Goal: Transaction & Acquisition: Purchase product/service

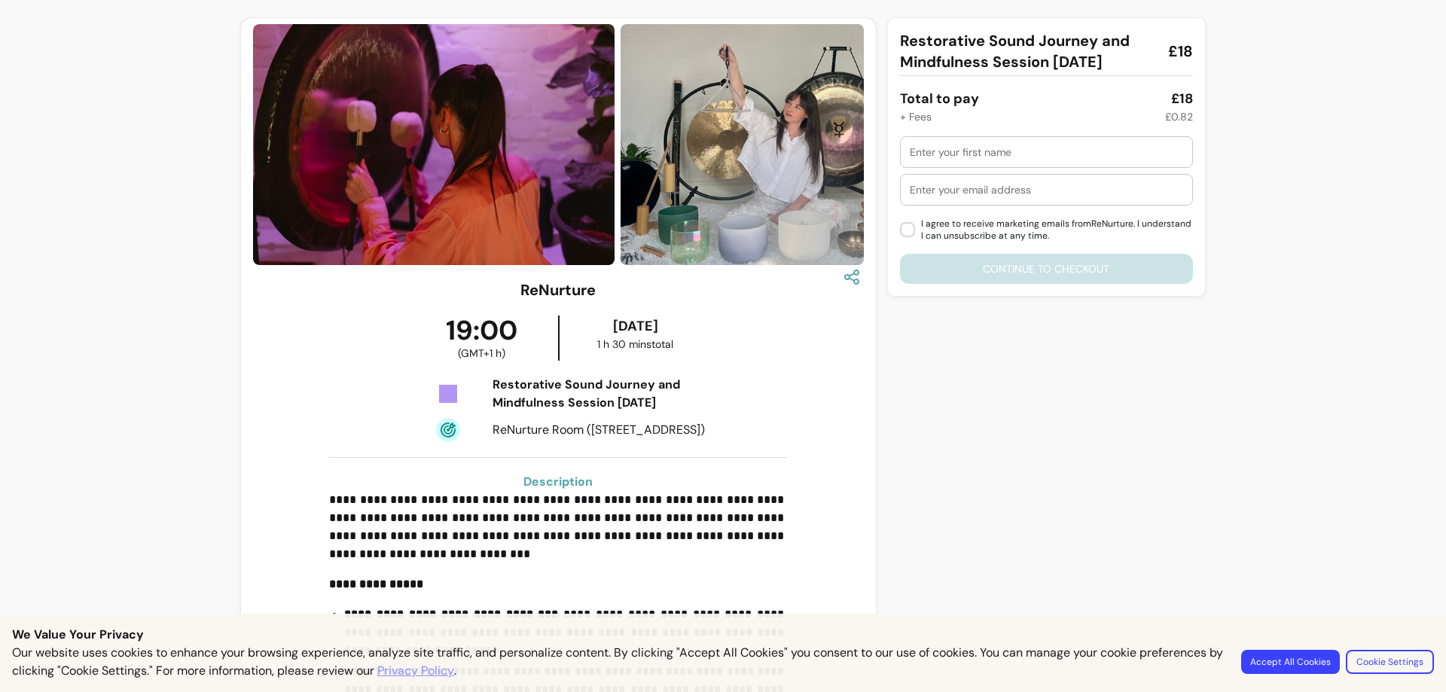
click at [1288, 661] on button "Accept All Cookies" at bounding box center [1290, 662] width 99 height 24
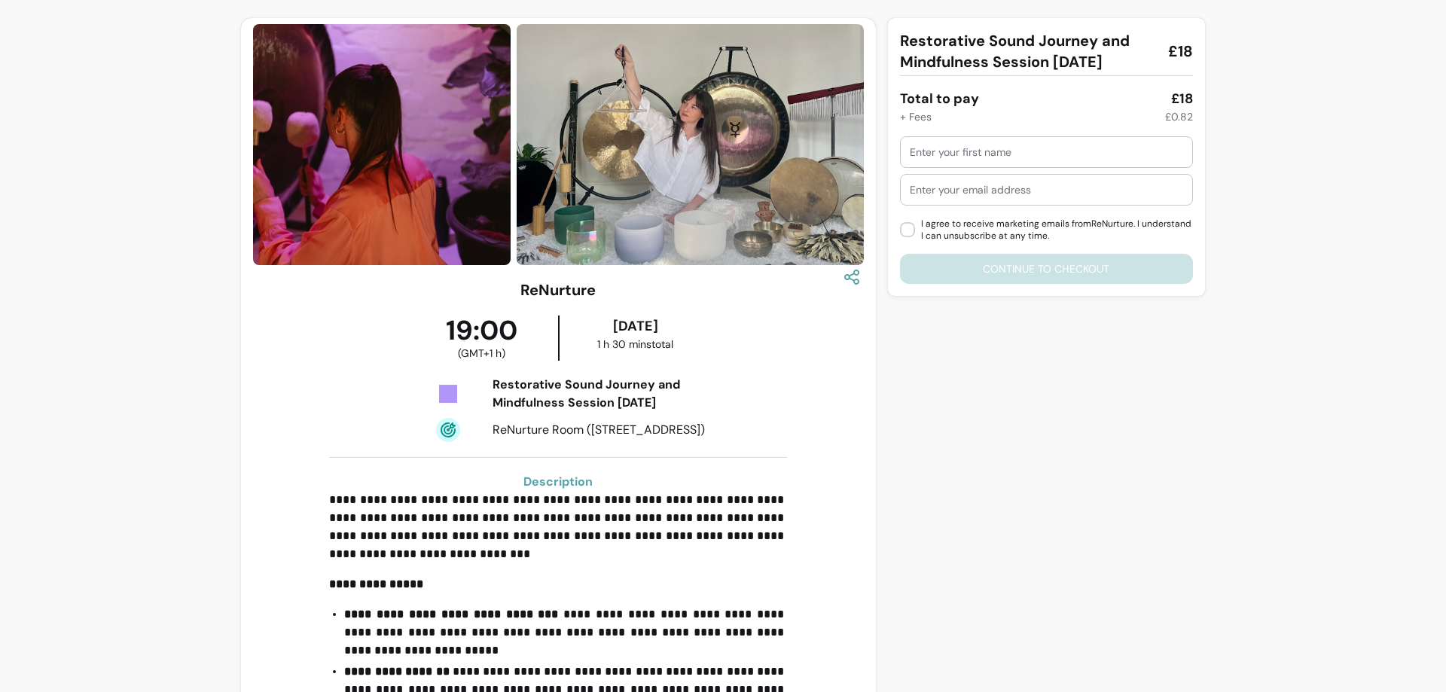
click at [929, 154] on input "text" at bounding box center [1046, 152] width 273 height 15
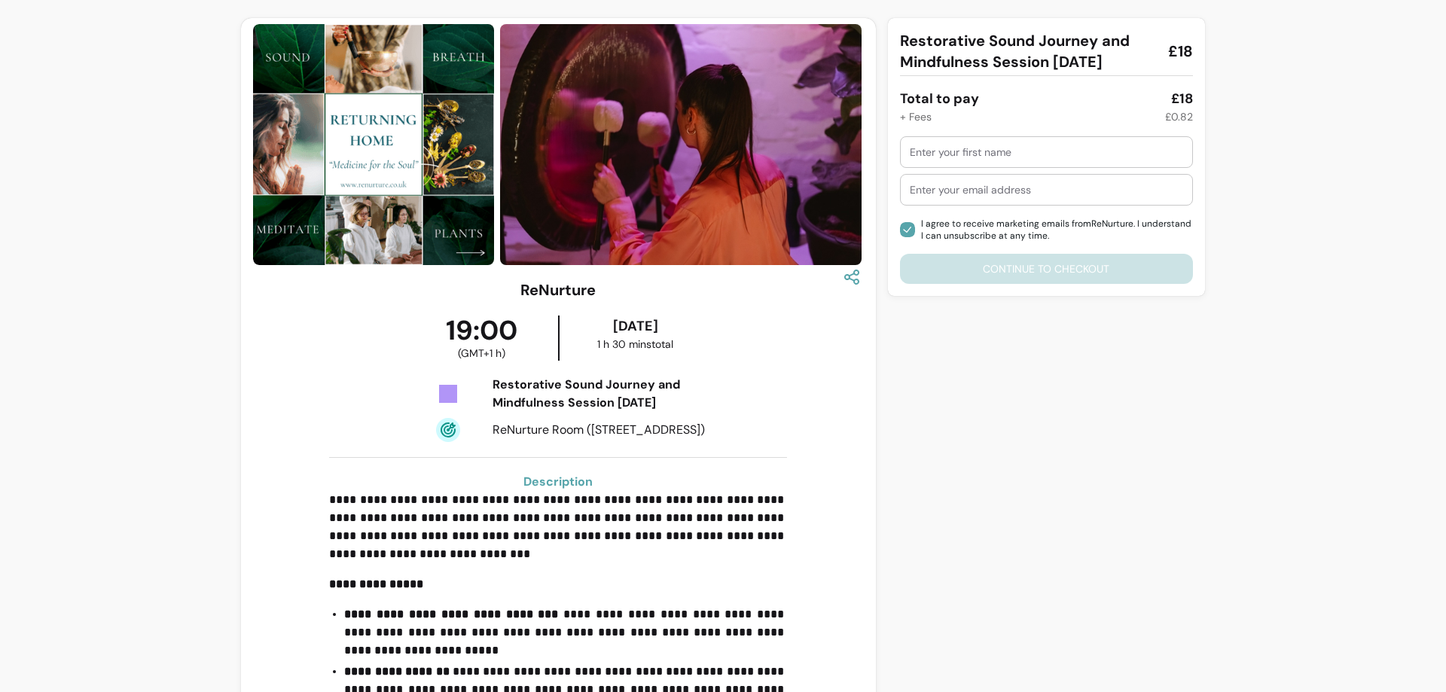
click at [941, 159] on input "text" at bounding box center [1046, 152] width 273 height 15
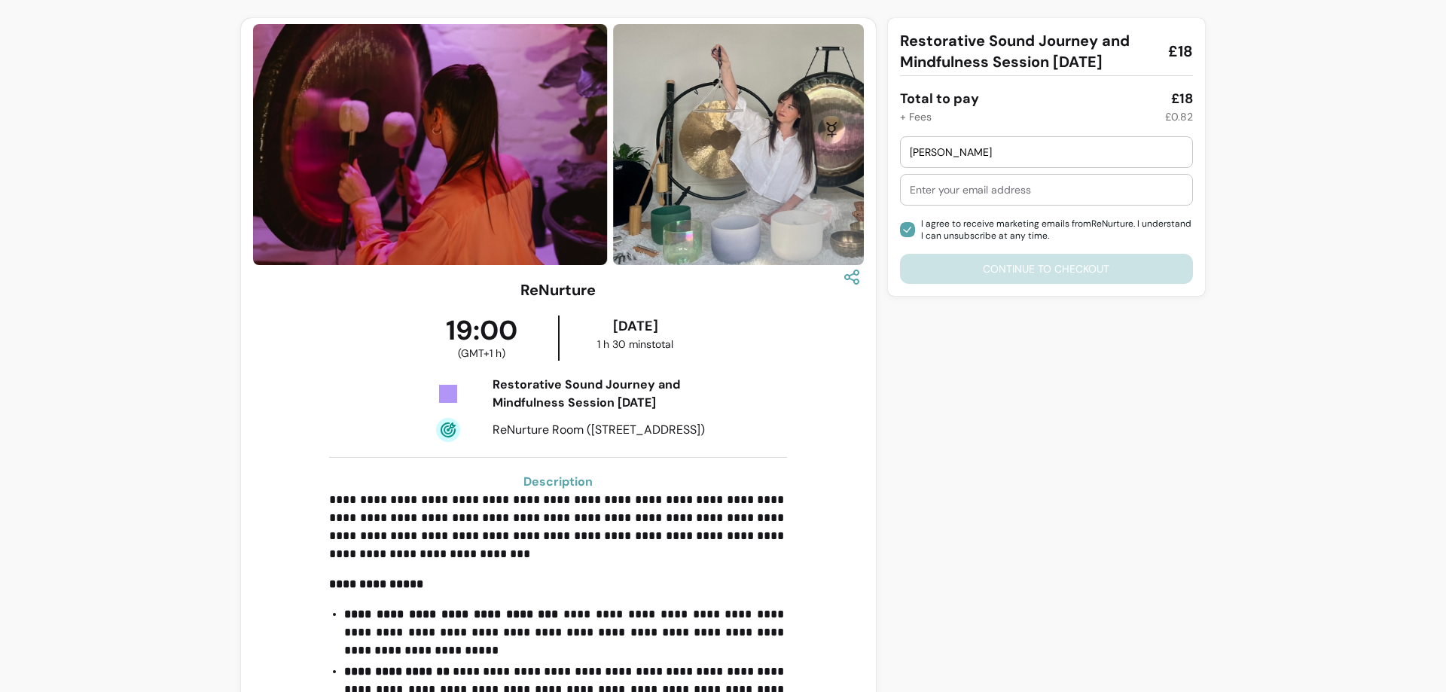
type input "[PERSON_NAME]"
click at [932, 194] on input "text" at bounding box center [1046, 189] width 273 height 15
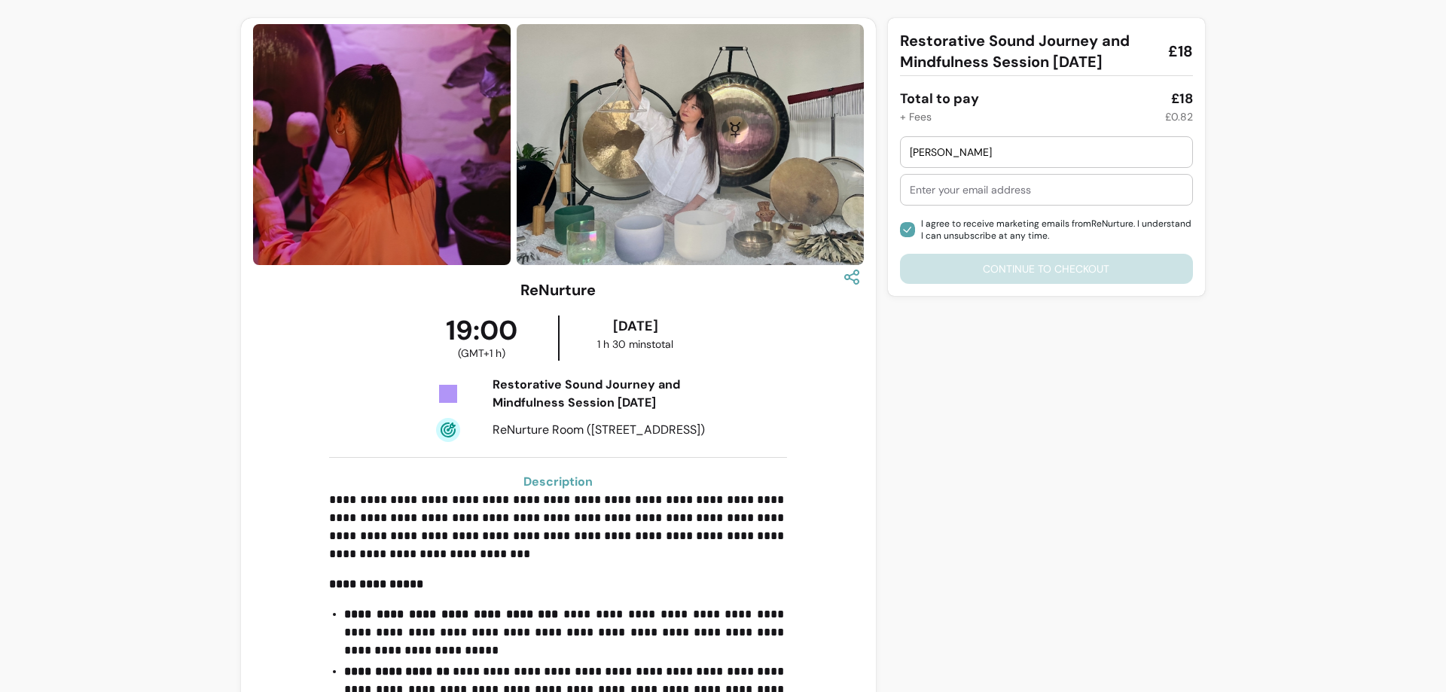
type input "[PERSON_NAME][EMAIL_ADDRESS][DOMAIN_NAME]"
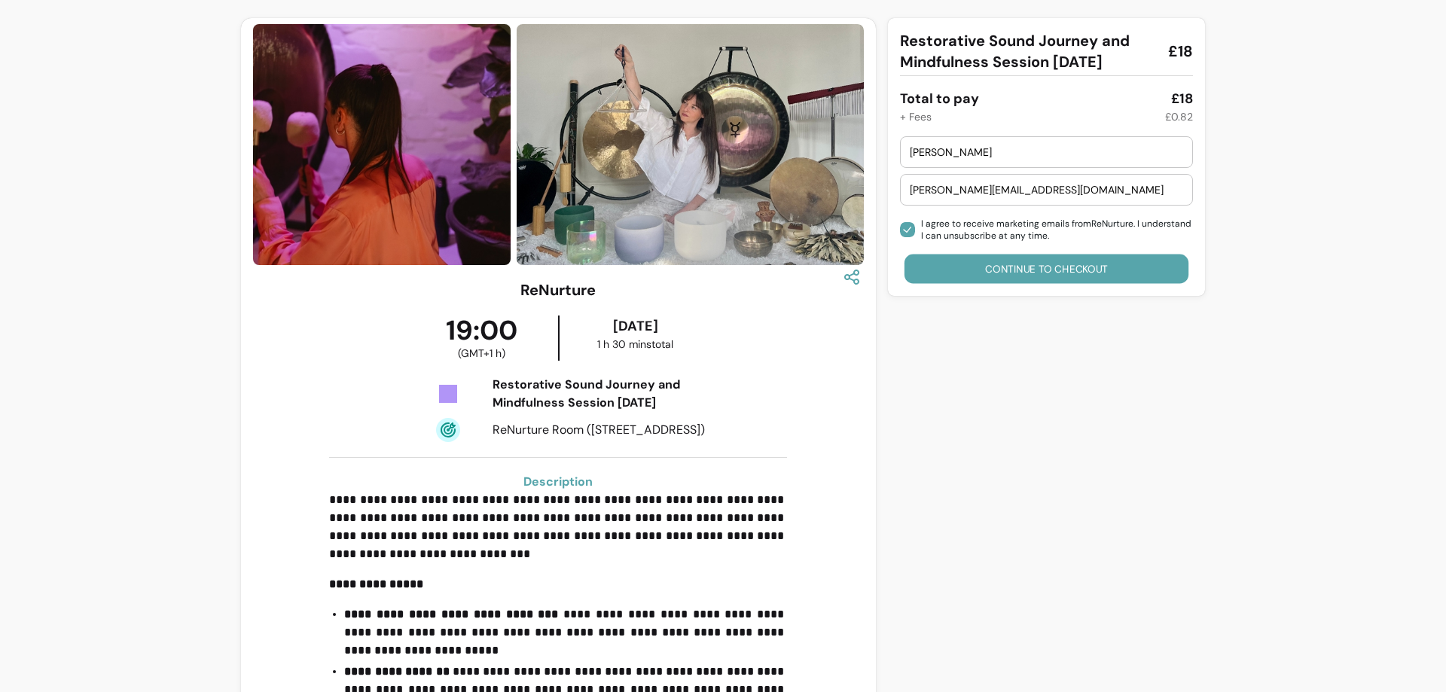
click at [1041, 269] on button "Continue to checkout" at bounding box center [1046, 269] width 285 height 29
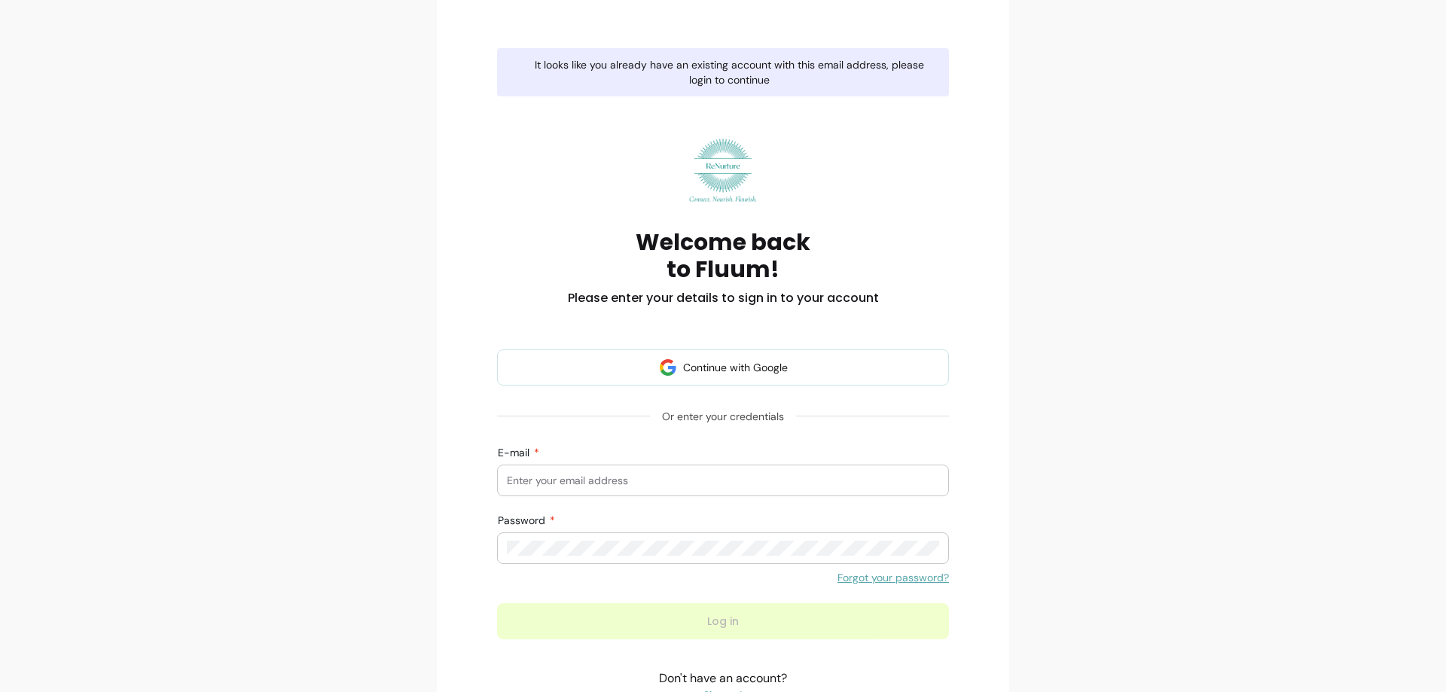
scroll to position [151, 0]
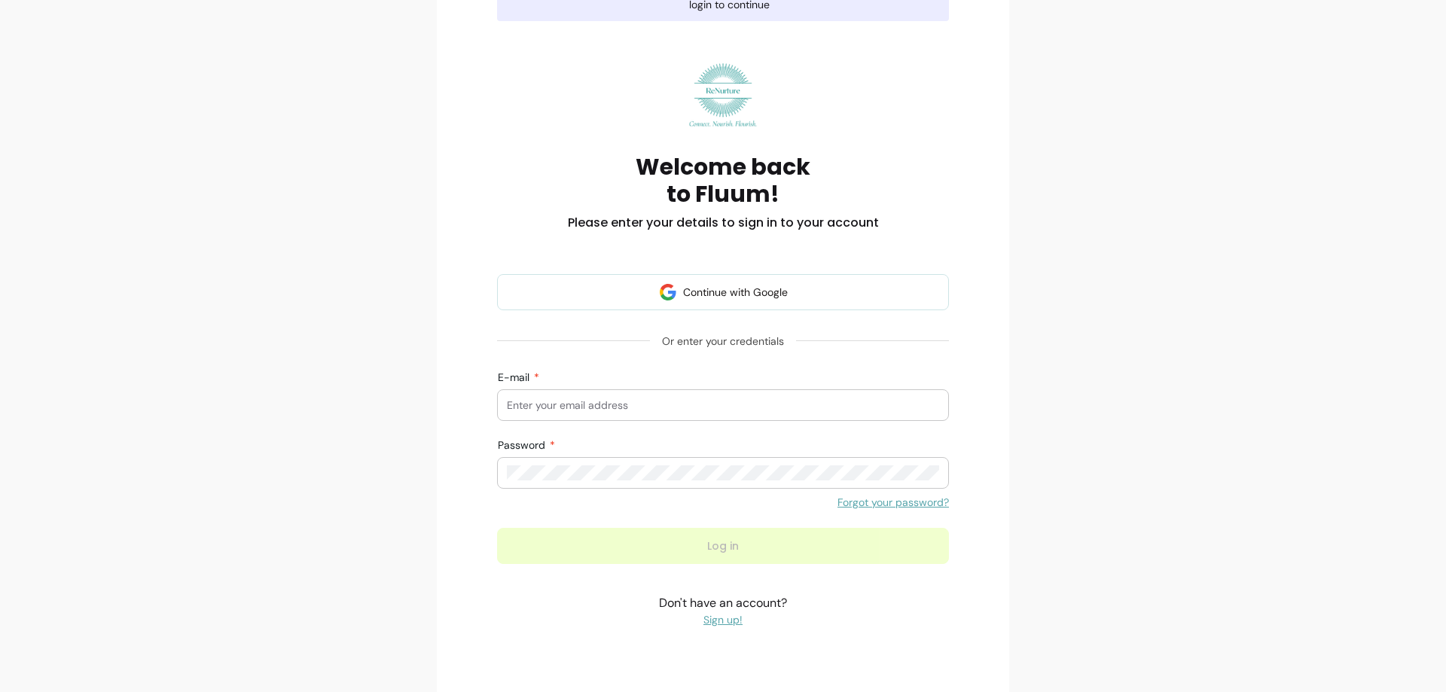
click at [534, 412] on input "E-mail" at bounding box center [723, 405] width 432 height 15
type input "[PERSON_NAME][EMAIL_ADDRESS][DOMAIN_NAME]"
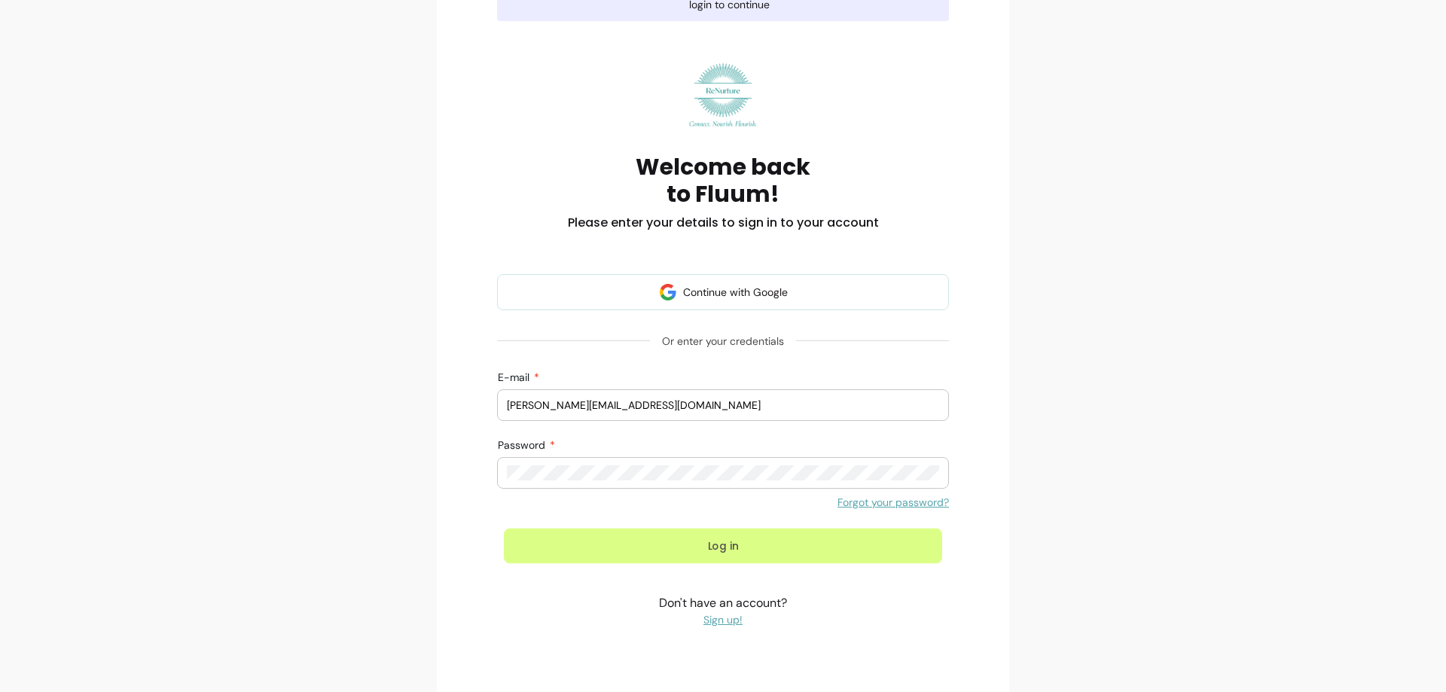
click at [719, 542] on button "Log in" at bounding box center [723, 546] width 438 height 35
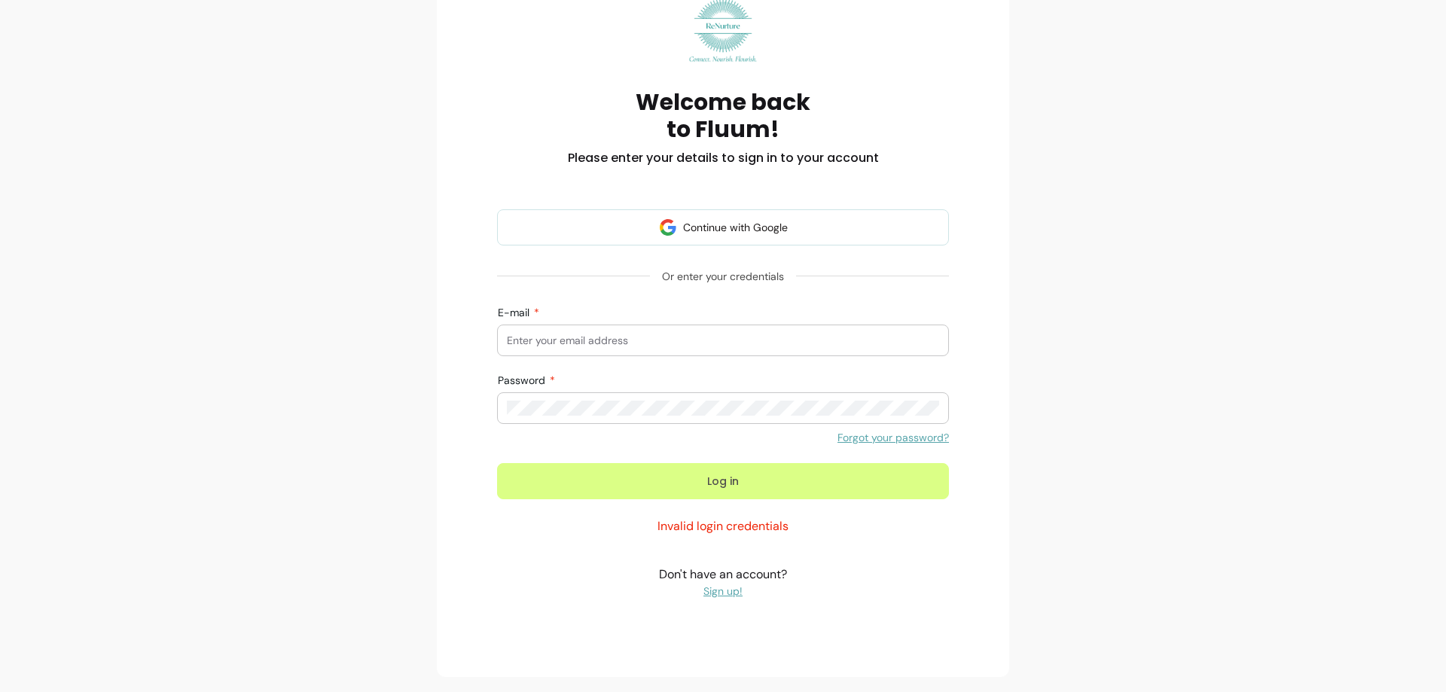
scroll to position [78, 0]
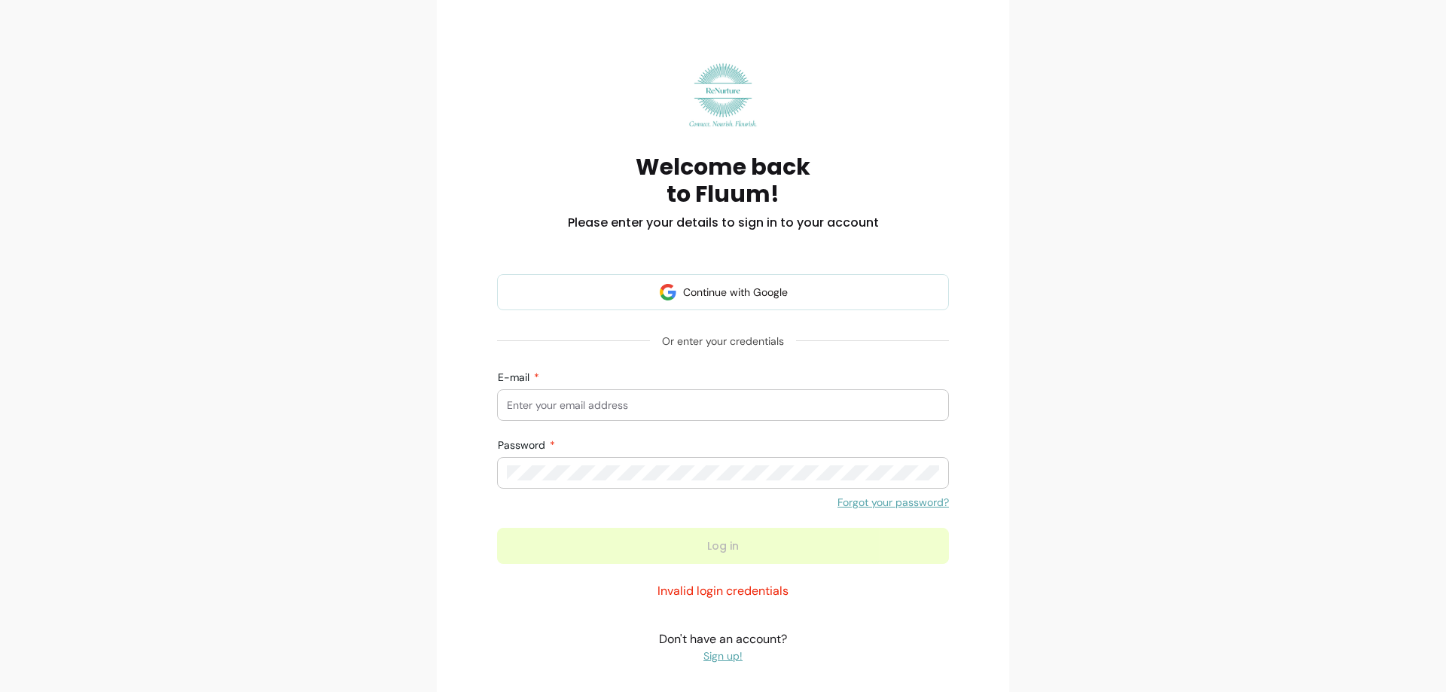
click at [568, 398] on input "E-mail" at bounding box center [723, 405] width 432 height 15
type input "[PERSON_NAME][EMAIL_ADDRESS][DOMAIN_NAME]"
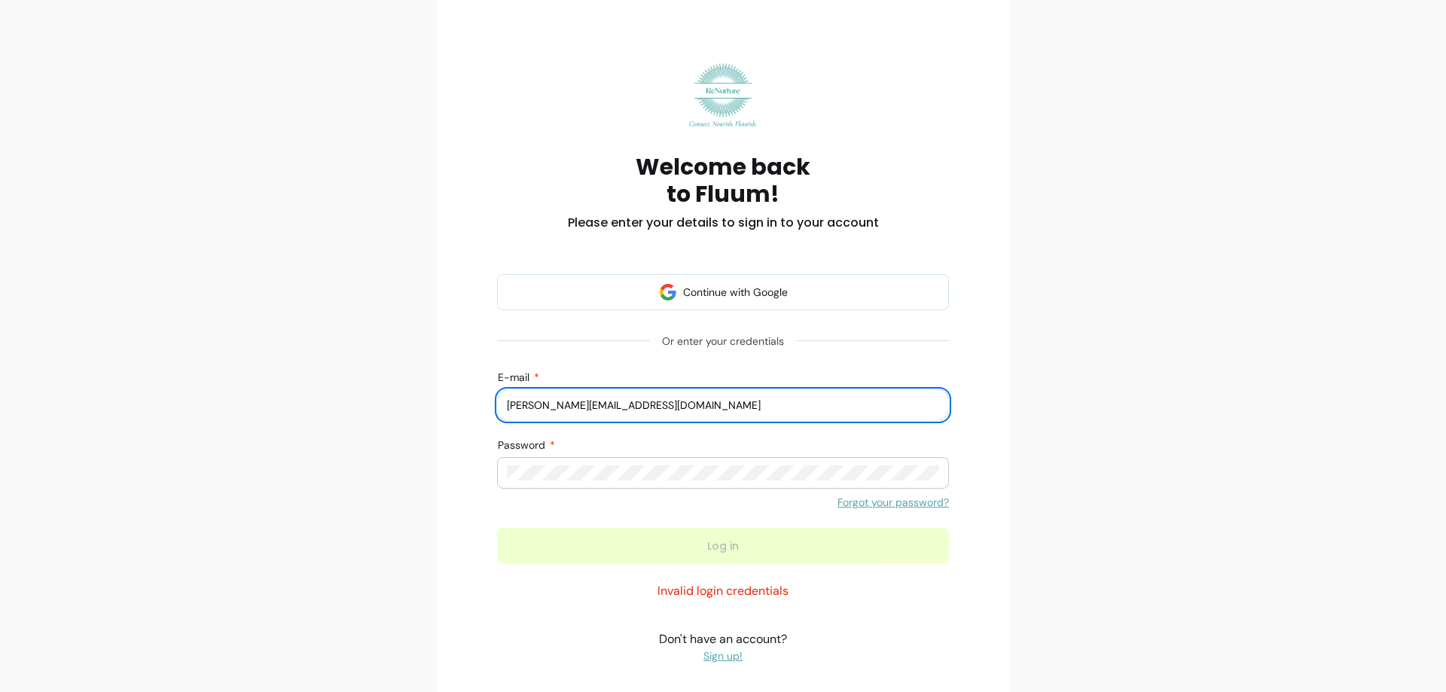
scroll to position [143, 0]
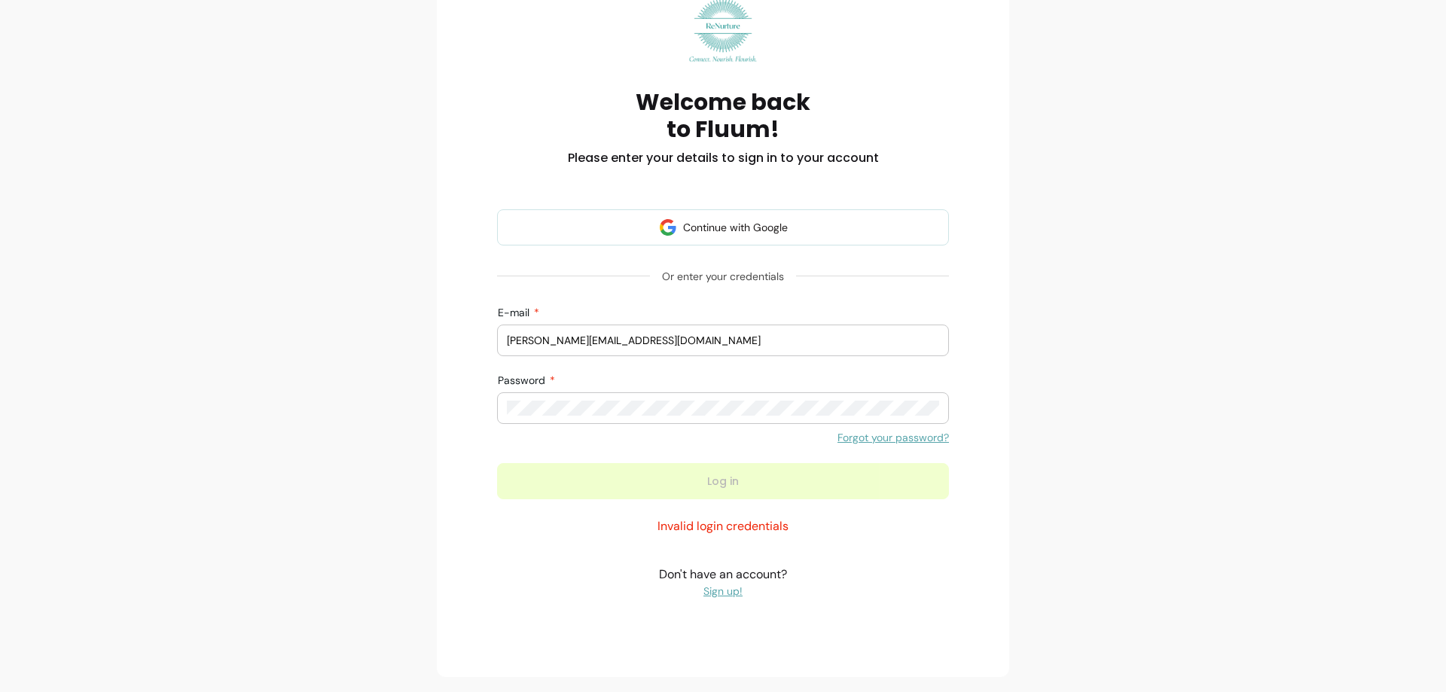
click at [877, 438] on link "Forgot your password?" at bounding box center [893, 437] width 111 height 15
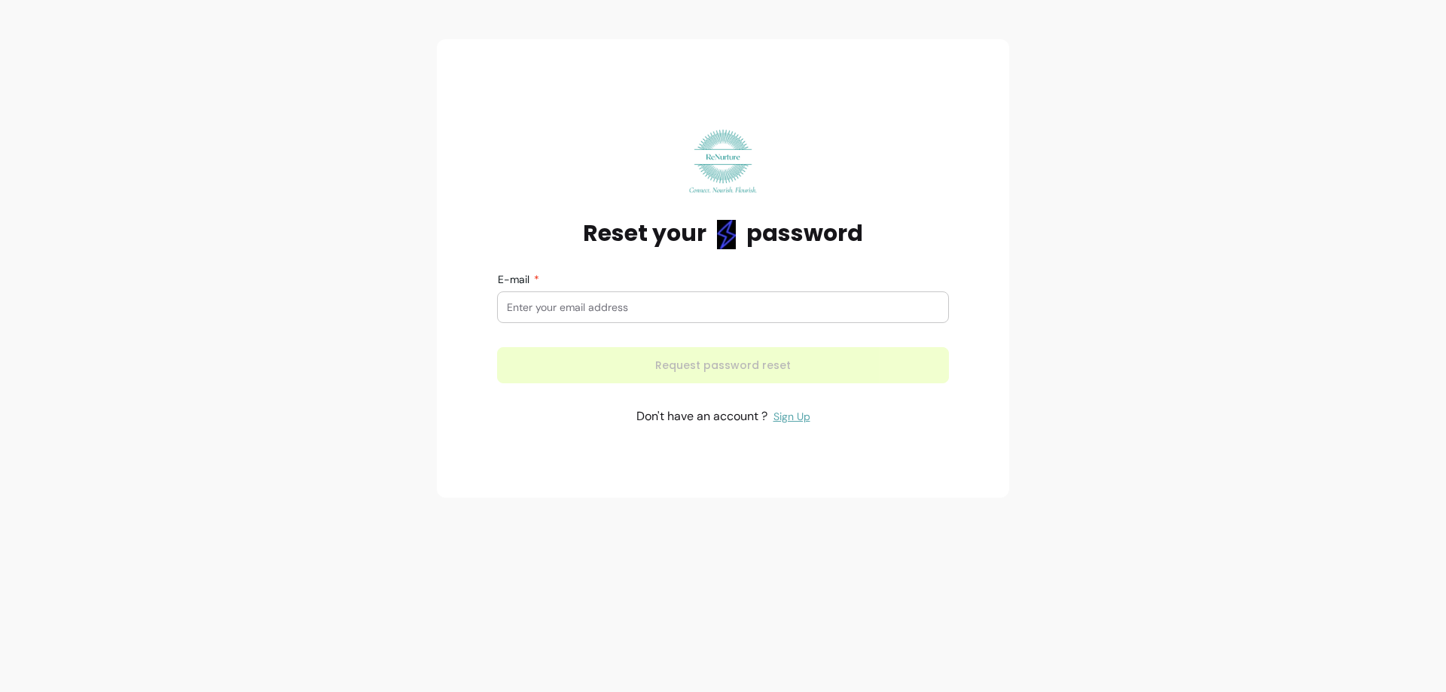
click at [554, 304] on input "E-mail" at bounding box center [723, 307] width 432 height 15
type input "[PERSON_NAME][EMAIL_ADDRESS][DOMAIN_NAME]"
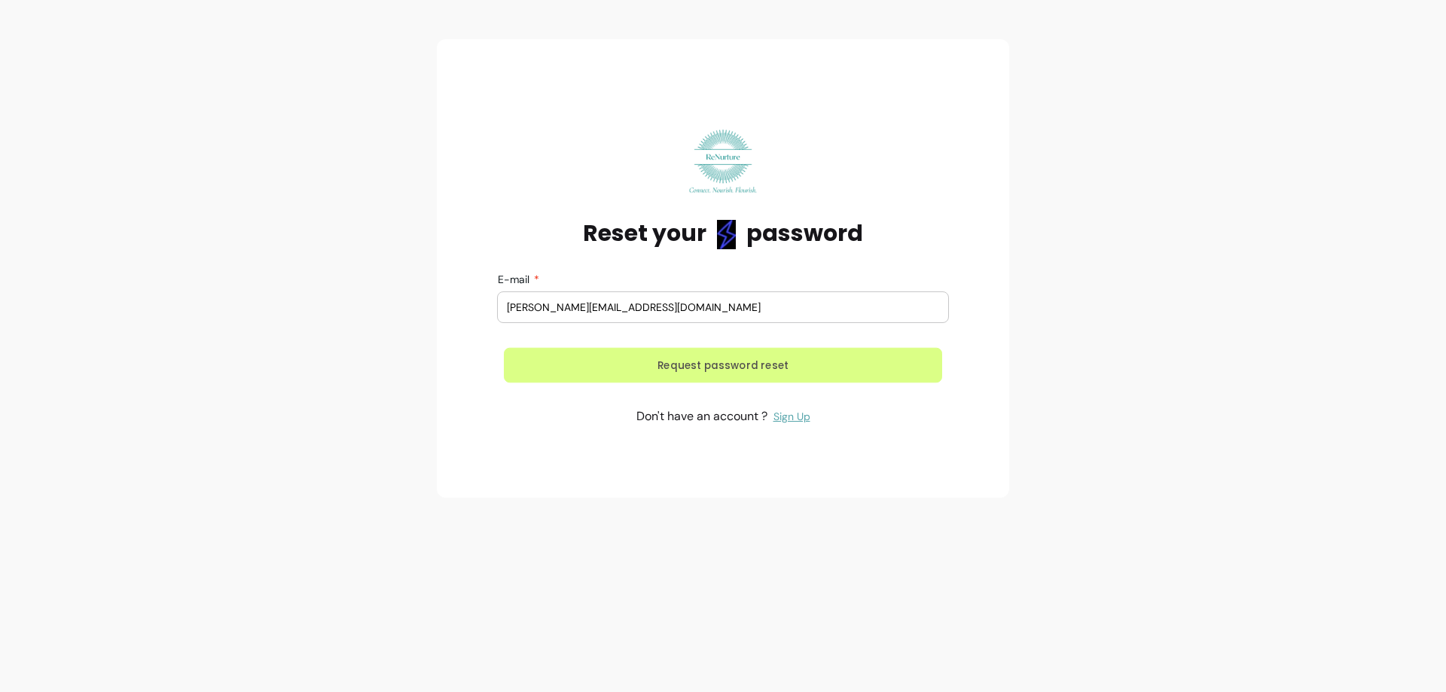
click at [714, 368] on button "Request password reset" at bounding box center [723, 365] width 438 height 35
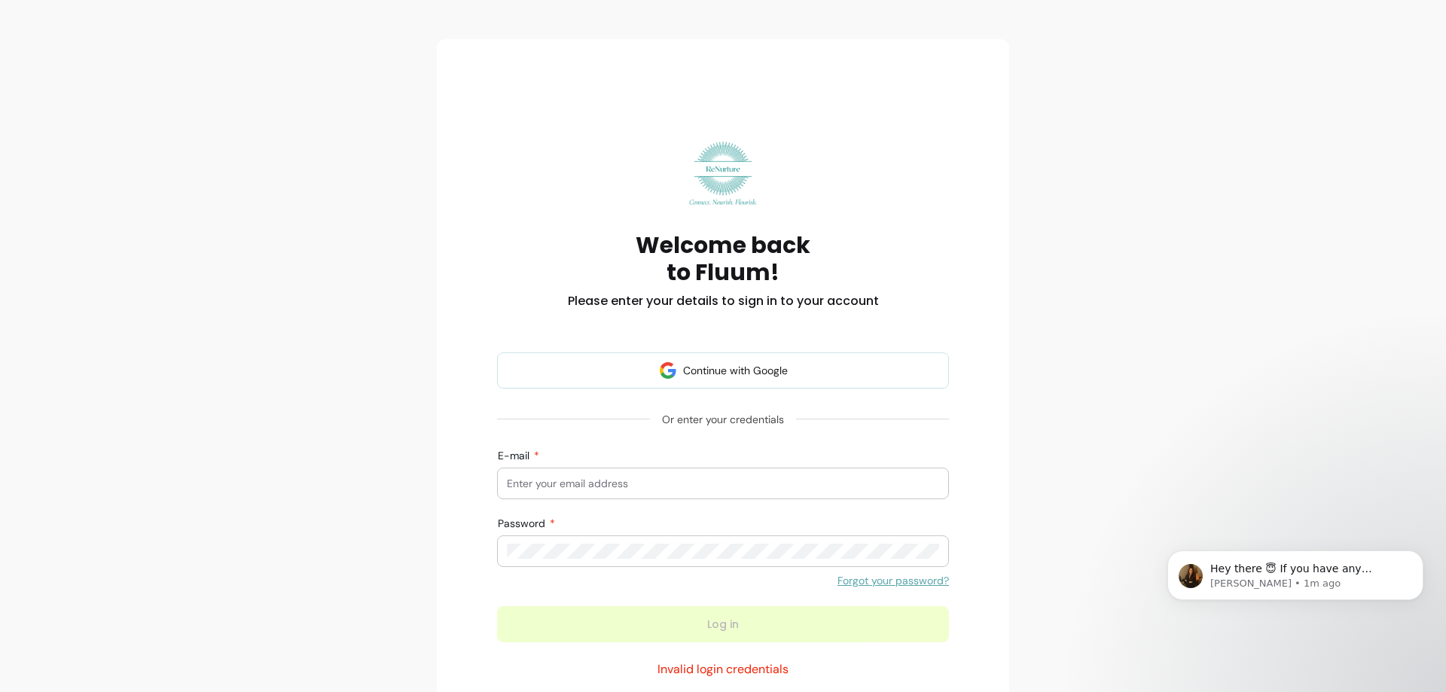
click at [535, 484] on input "E-mail" at bounding box center [723, 483] width 432 height 15
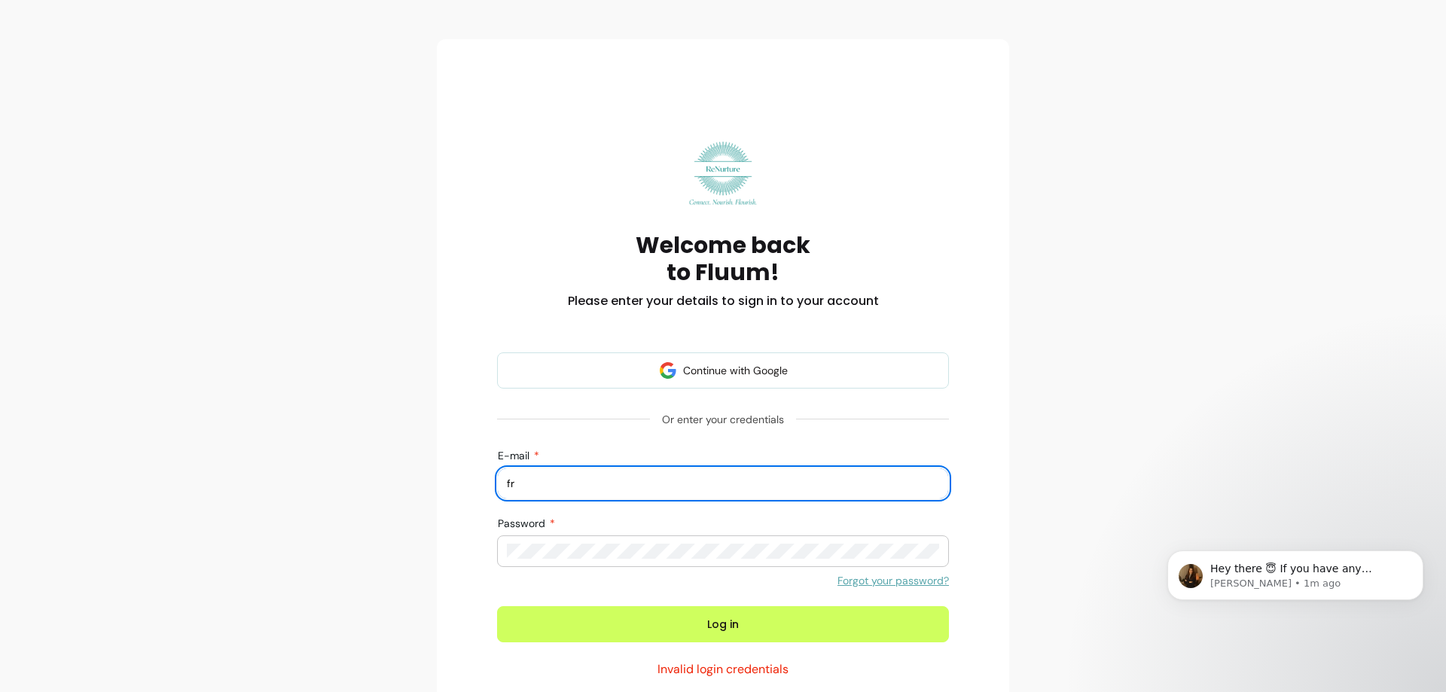
type input "[PERSON_NAME][EMAIL_ADDRESS][DOMAIN_NAME]"
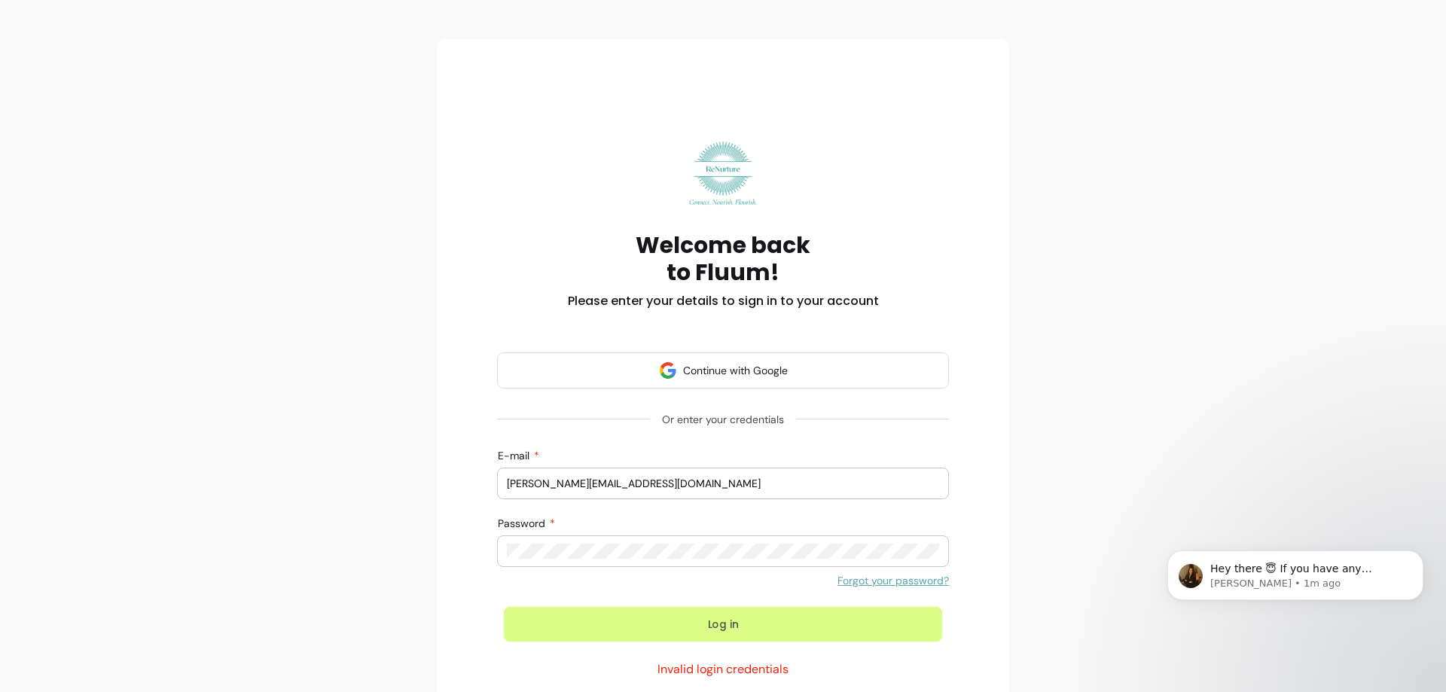
click at [715, 624] on button "Log in" at bounding box center [723, 624] width 438 height 35
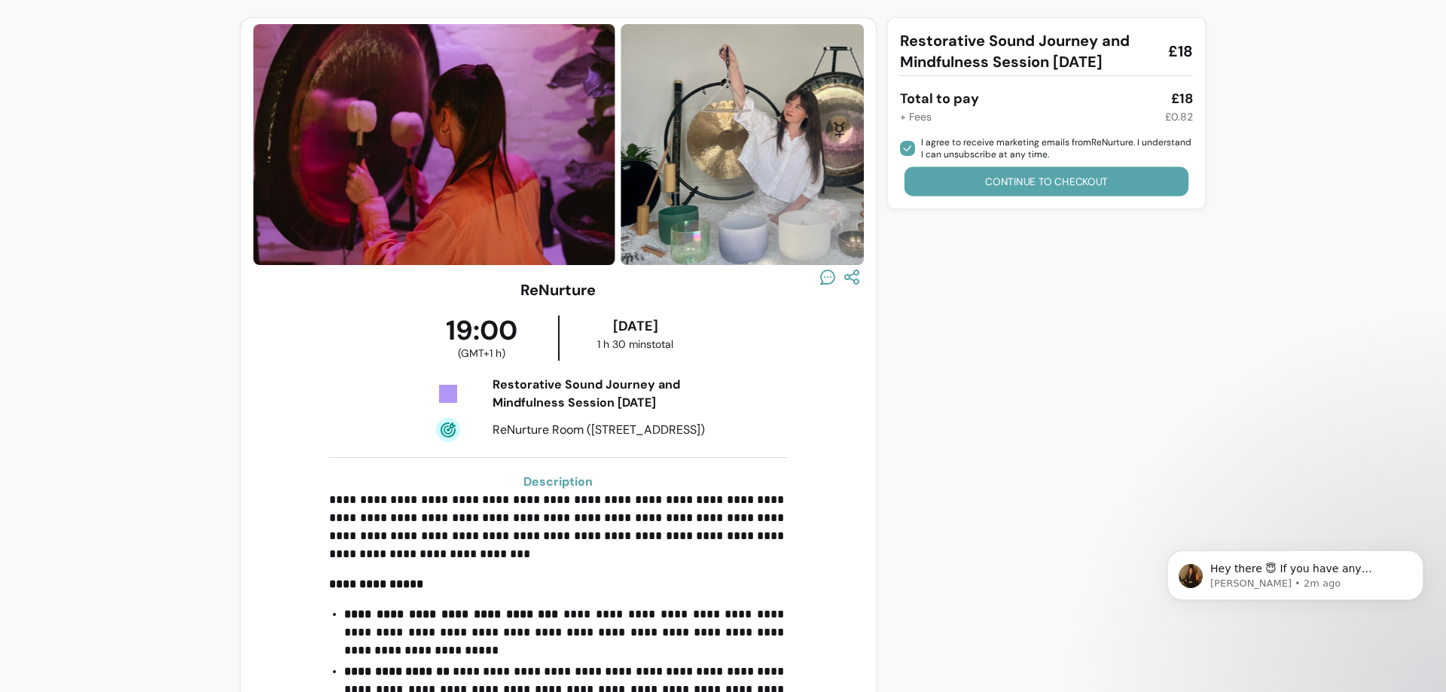
click at [1036, 179] on button "Continue to checkout" at bounding box center [1046, 181] width 285 height 29
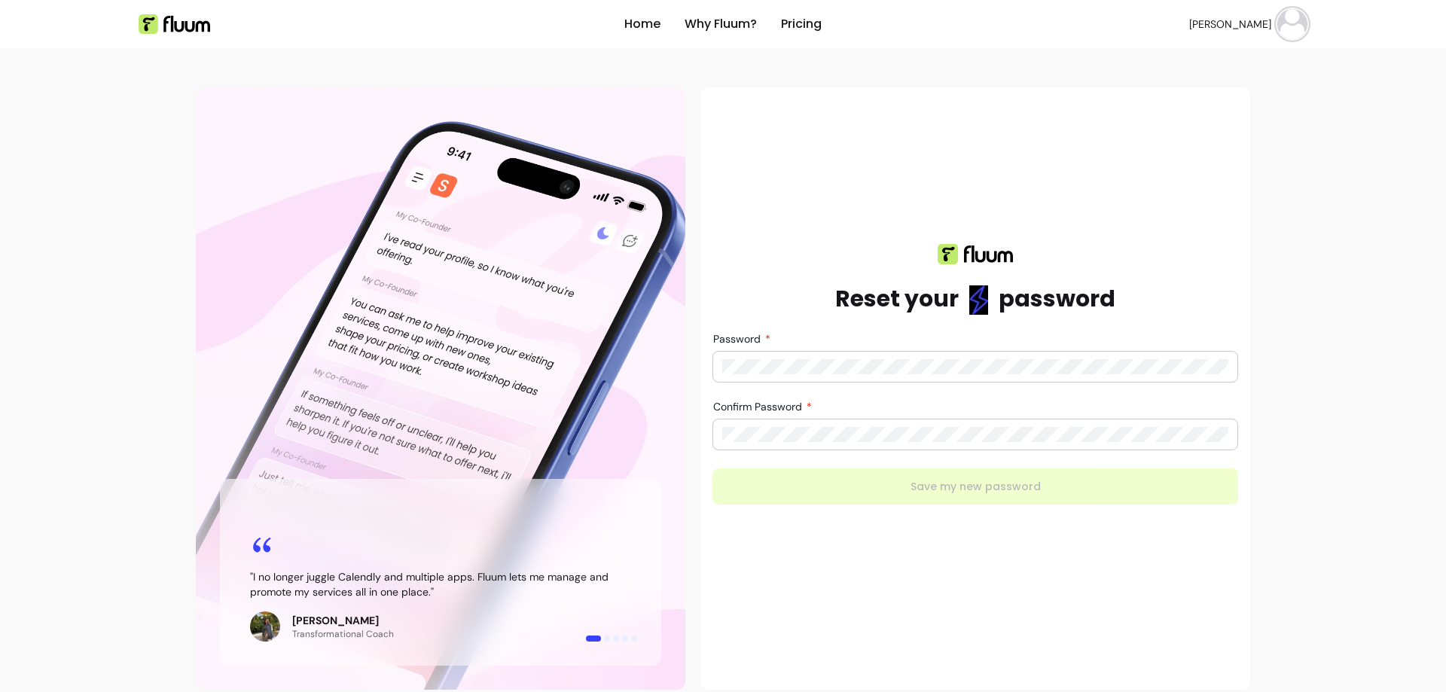
click at [963, 484] on form "Password Confirm Password Save my new password" at bounding box center [975, 419] width 526 height 172
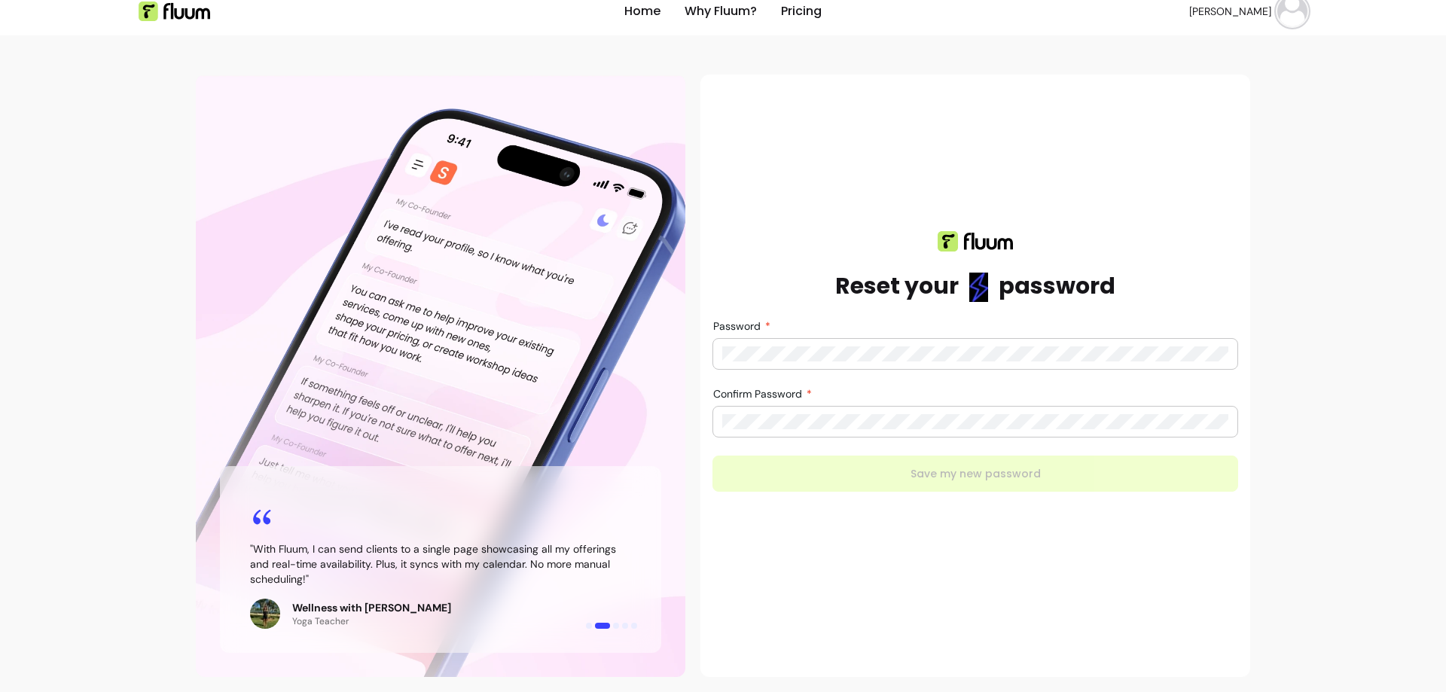
click at [700, 423] on div "Reset your password Password Confirm Password Save my new password" at bounding box center [975, 376] width 550 height 603
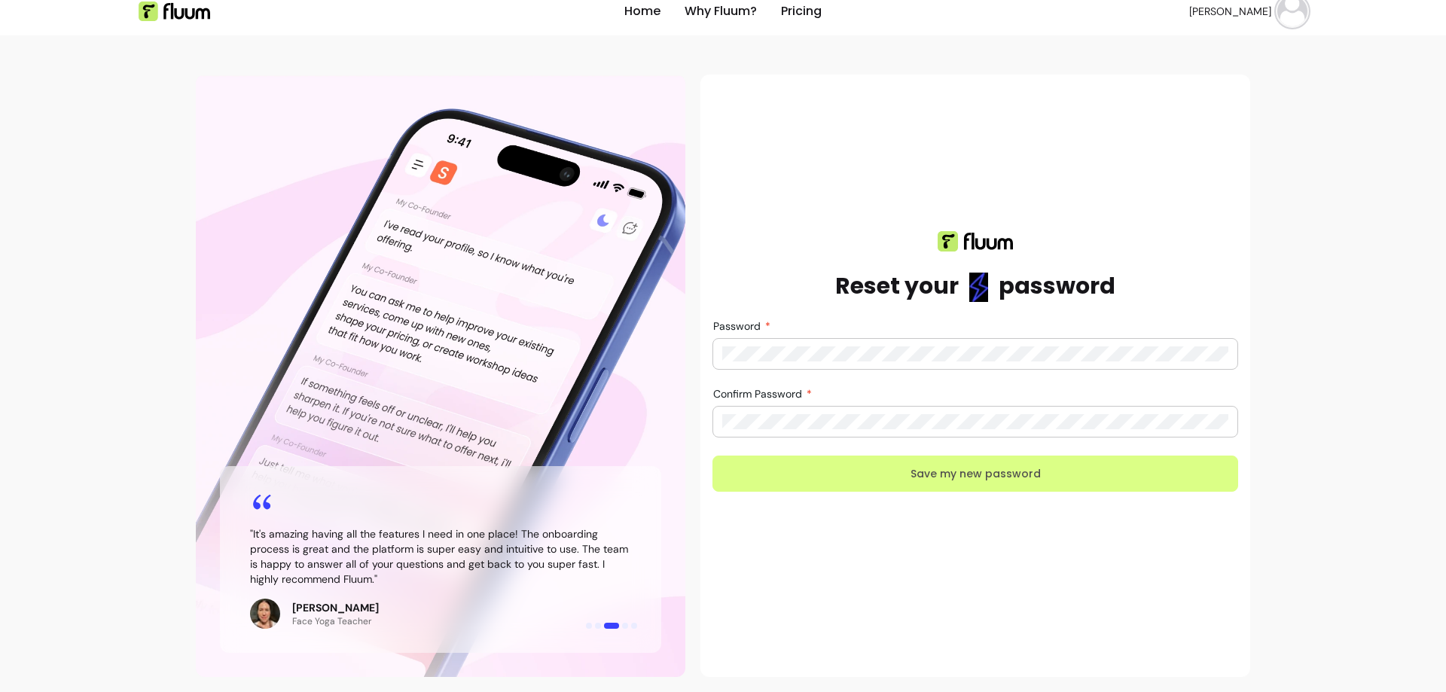
click at [974, 474] on button "Save my new password" at bounding box center [975, 474] width 526 height 36
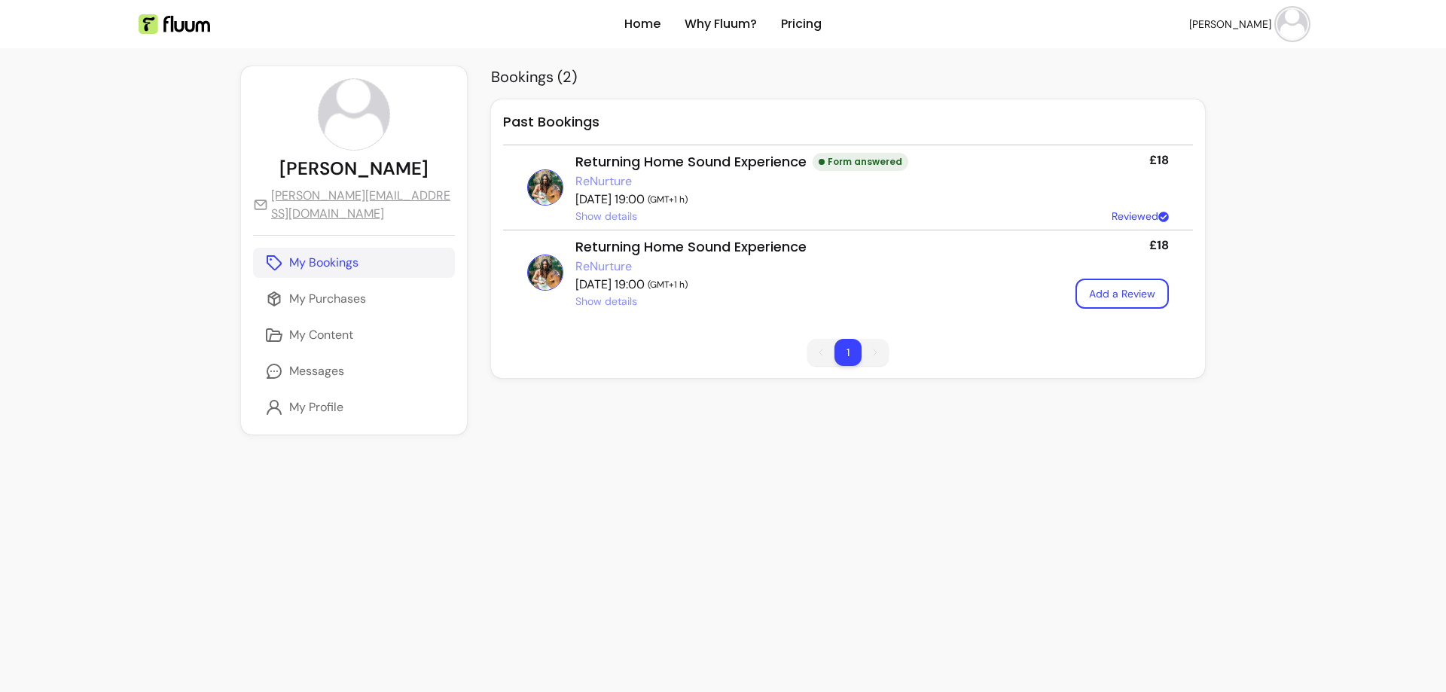
click at [317, 264] on p "My Bookings" at bounding box center [323, 263] width 69 height 18
click at [327, 297] on p "My Purchases" at bounding box center [327, 299] width 77 height 18
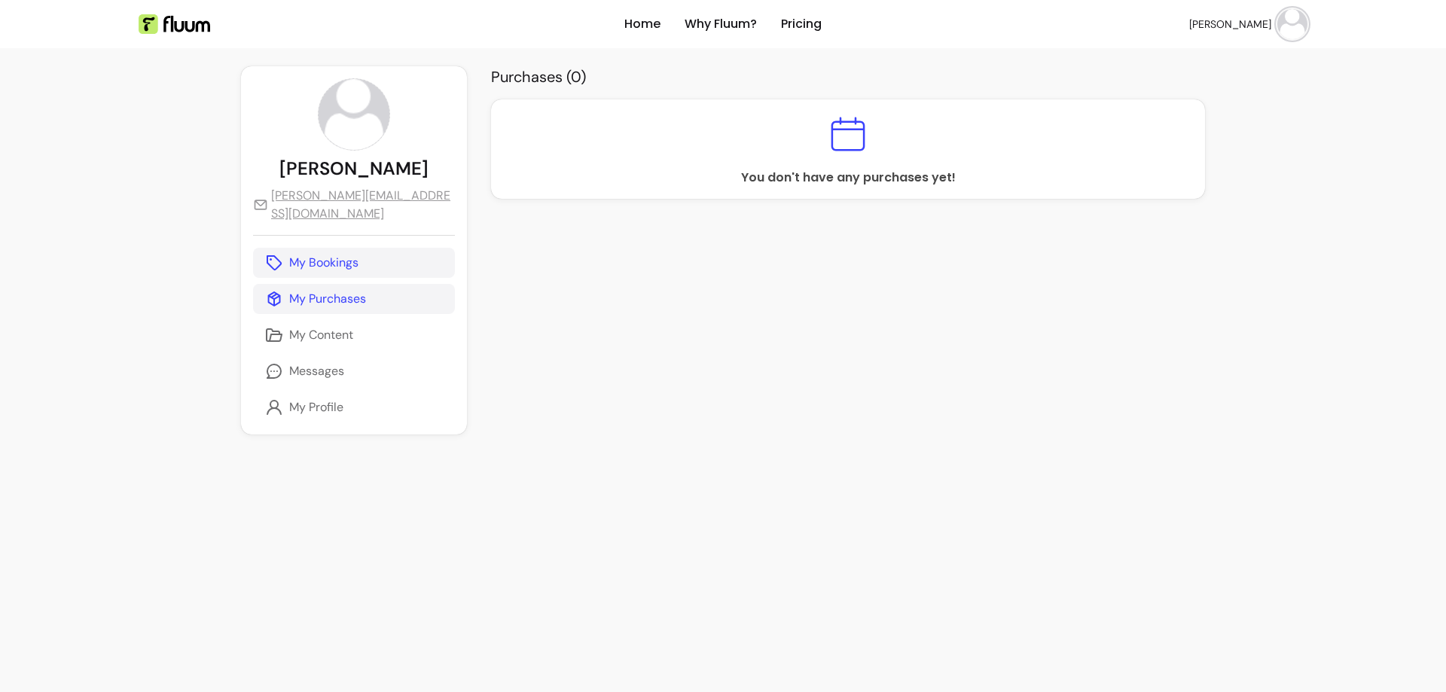
click at [331, 259] on p "My Bookings" at bounding box center [323, 263] width 69 height 18
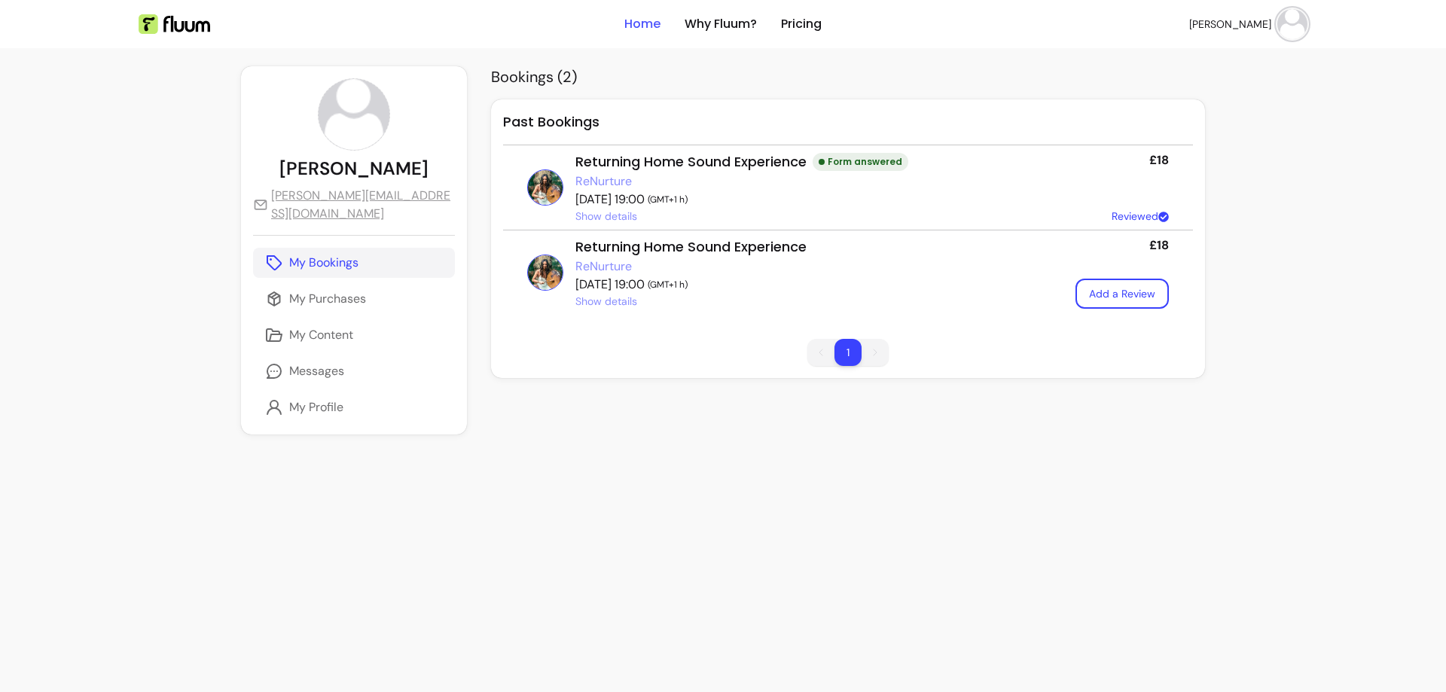
click at [637, 21] on link "Home" at bounding box center [642, 24] width 36 height 18
